Goal: Find specific page/section: Find specific page/section

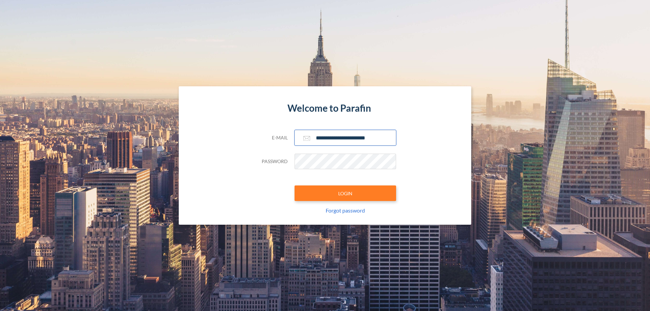
type input "**********"
click at [345, 193] on button "LOGIN" at bounding box center [346, 194] width 102 height 16
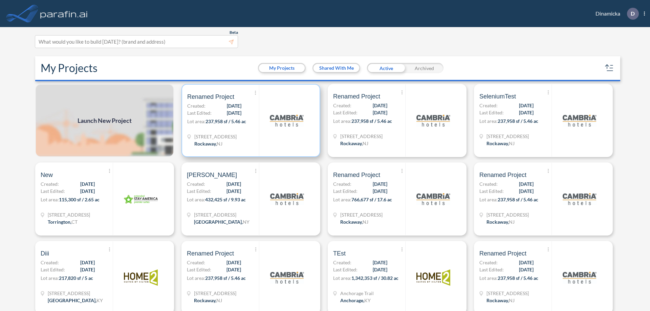
scroll to position [2, 0]
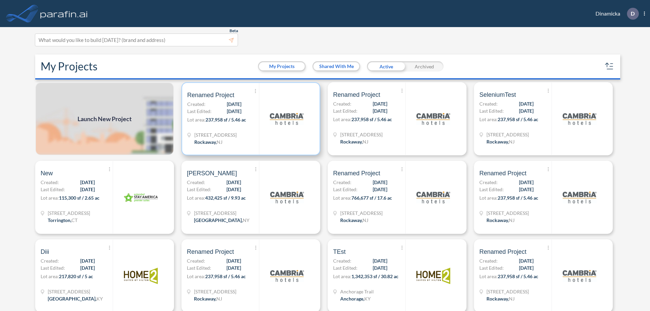
click at [250, 119] on p "Lot area: 237,958 sf / 5.46 ac" at bounding box center [223, 121] width 72 height 10
